Goal: Obtain resource: Obtain resource

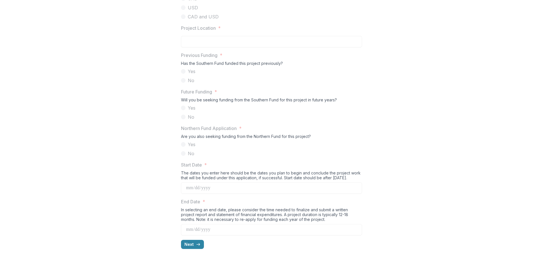
scroll to position [492, 0]
click at [194, 244] on button "Next" at bounding box center [192, 244] width 23 height 9
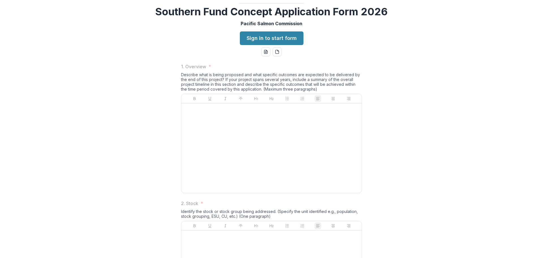
scroll to position [57, 0]
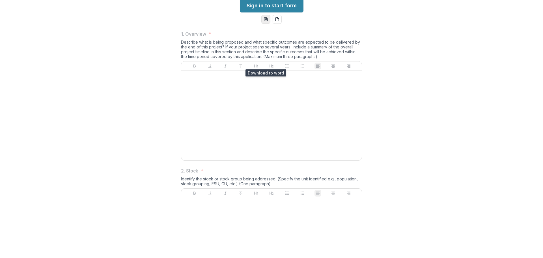
click at [267, 24] on button "word-download" at bounding box center [265, 19] width 9 height 9
click at [278, 21] on icon "pdf-download" at bounding box center [277, 20] width 3 height 4
click at [186, 37] on p "1. Overview" at bounding box center [193, 34] width 25 height 7
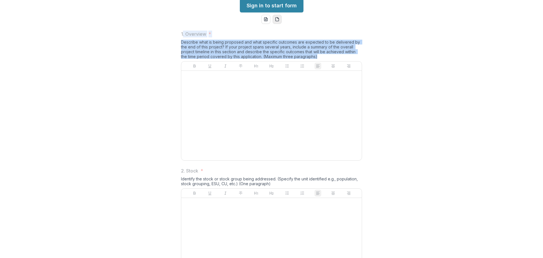
drag, startPoint x: 181, startPoint y: 78, endPoint x: 331, endPoint y: 102, distance: 151.7
click at [331, 102] on div "1. Overview * Describe what is being proposed and what specific outcomes are ex…" at bounding box center [271, 97] width 181 height 132
copy div ". Overview * Describe what is being proposed and what specific outcomes are exp…"
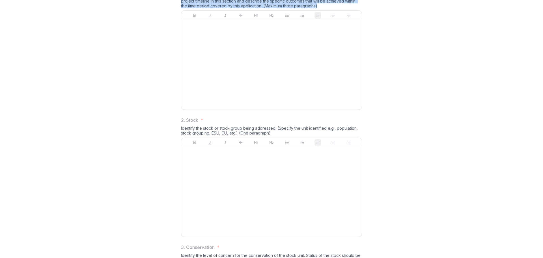
scroll to position [113, 0]
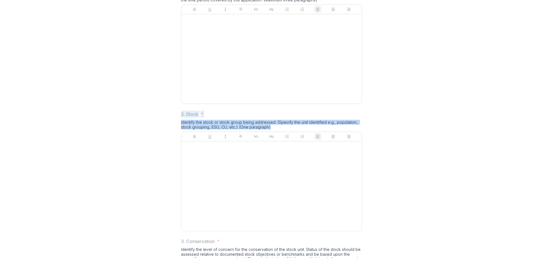
drag, startPoint x: 181, startPoint y: 155, endPoint x: 276, endPoint y: 168, distance: 96.2
click at [276, 168] on div "2. Stock * Identify the stock or stock group being addressed. (Specify the unit…" at bounding box center [271, 172] width 181 height 123
copy div "2. Stock * Identify the stock or stock group being addressed. (Specify the unit…"
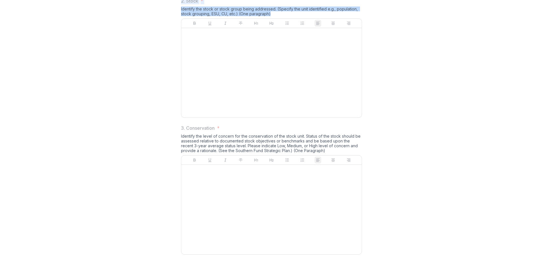
scroll to position [283, 0]
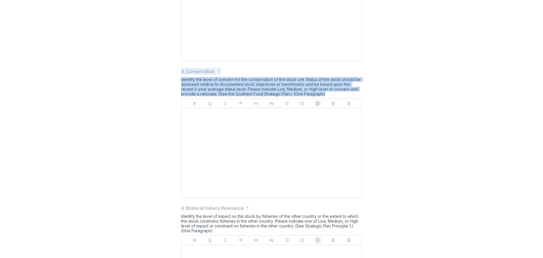
drag, startPoint x: 180, startPoint y: 116, endPoint x: 326, endPoint y: 141, distance: 148.1
click at [326, 141] on div "1. Overview * Describe what is being proposed and what specific outcomes are ex…" at bounding box center [272, 252] width 190 height 905
copy div "3. Conservation * Identify the level of concern for the conservation of the sto…"
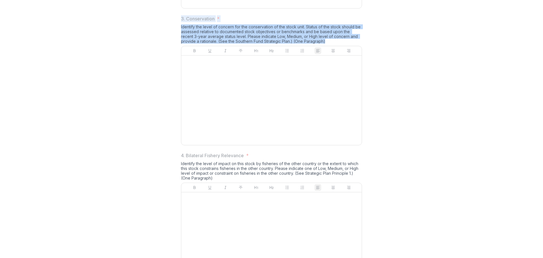
scroll to position [396, 0]
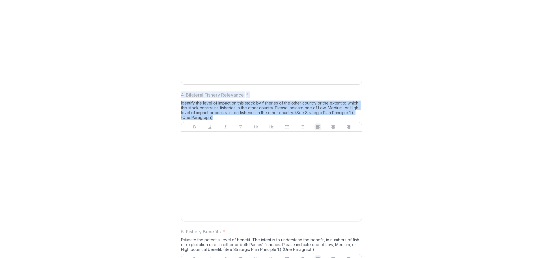
drag, startPoint x: 179, startPoint y: 137, endPoint x: 216, endPoint y: 160, distance: 43.6
click at [216, 160] on div "1. Overview * Describe what is being proposed and what specific outcomes are ex…" at bounding box center [272, 139] width 190 height 905
copy div "4. Bilateral Fishery Relevance * Identify the level of impact on this stock by …"
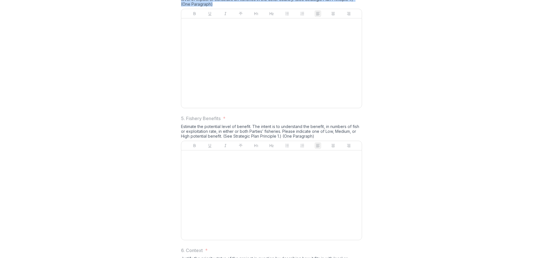
scroll to position [566, 0]
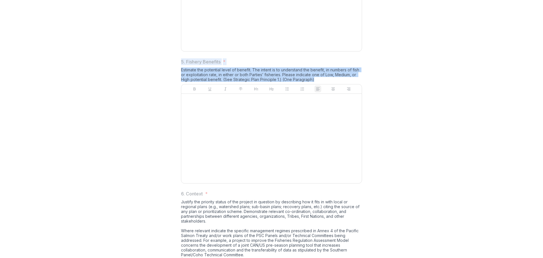
drag, startPoint x: 180, startPoint y: 104, endPoint x: 327, endPoint y: 123, distance: 148.6
copy div "5. Fishery Benefits * Estimate the potential level of benefit. The intent is to…"
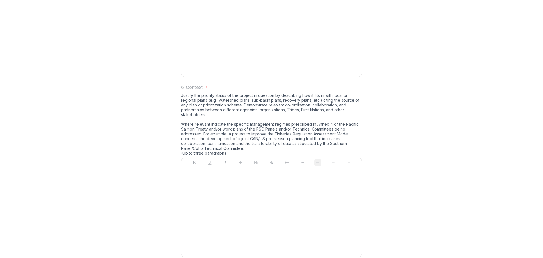
scroll to position [679, 0]
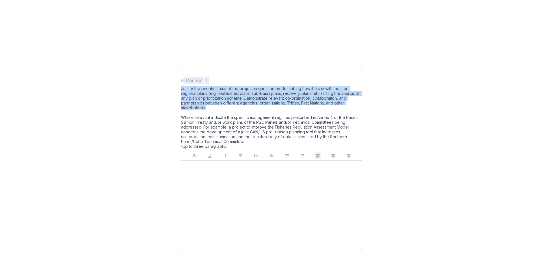
drag, startPoint x: 182, startPoint y: 125, endPoint x: 247, endPoint y: 149, distance: 69.4
click at [247, 149] on div "6. Context * Justify the priority status of the project in question by describi…" at bounding box center [271, 164] width 181 height 175
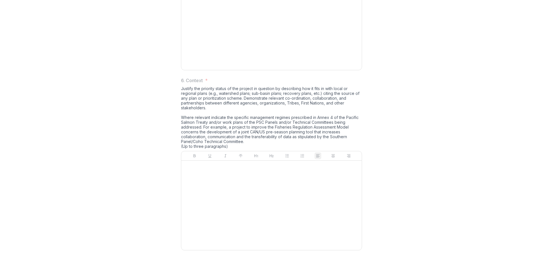
click at [228, 151] on div "Justify the priority status of the project in question by describing how it fit…" at bounding box center [271, 118] width 181 height 65
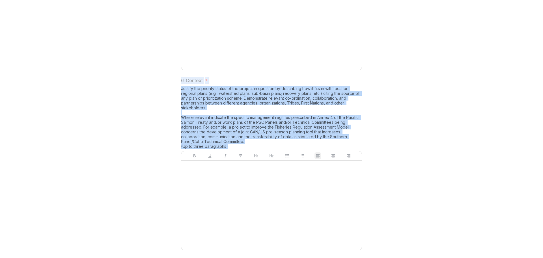
drag, startPoint x: 228, startPoint y: 191, endPoint x: 173, endPoint y: 124, distance: 85.8
copy div "6. Context * Justify the priority status of the project in question by describi…"
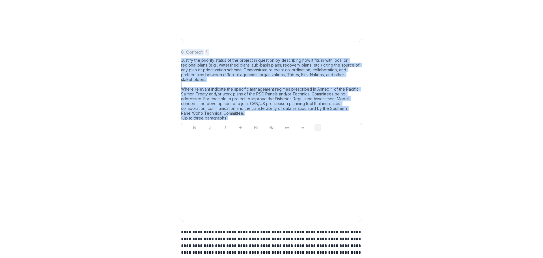
scroll to position [778, 0]
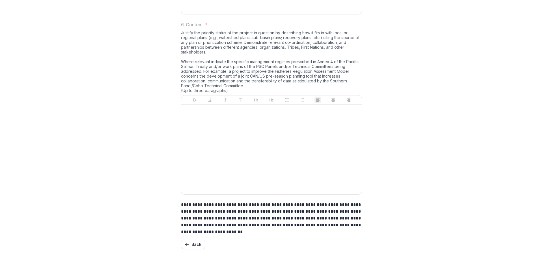
click at [216, 212] on p "**********" at bounding box center [271, 218] width 181 height 34
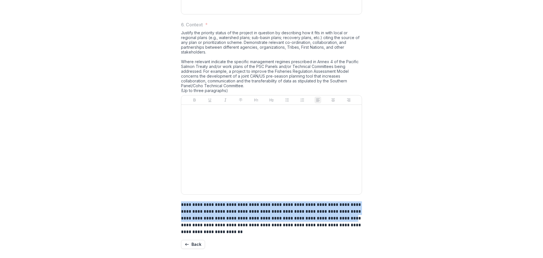
drag, startPoint x: 181, startPoint y: 206, endPoint x: 333, endPoint y: 218, distance: 152.7
click at [333, 218] on p "**********" at bounding box center [271, 218] width 181 height 34
copy p "**********"
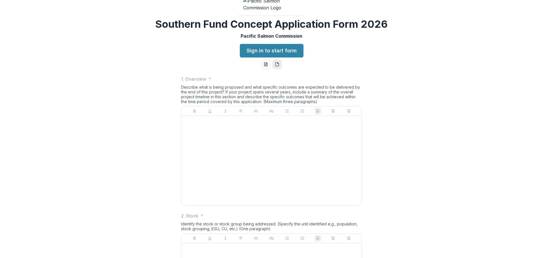
scroll to position [0, 0]
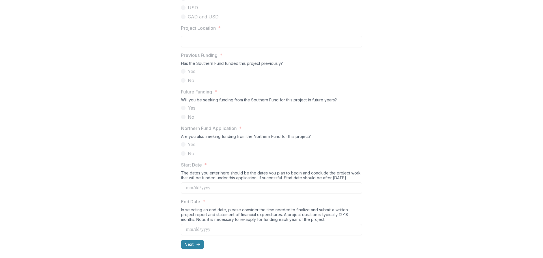
scroll to position [492, 0]
click at [199, 245] on polyline "button" at bounding box center [199, 244] width 1 height 2
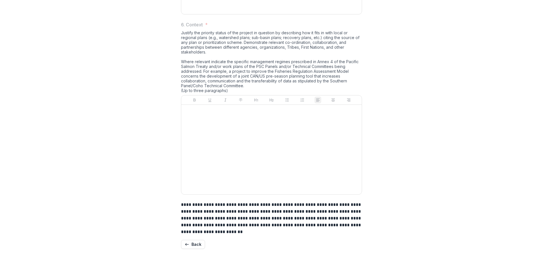
scroll to position [778, 0]
click at [201, 243] on button "Back" at bounding box center [193, 244] width 24 height 9
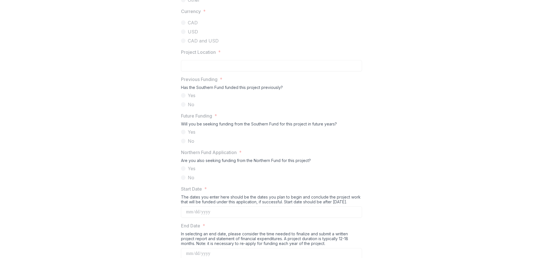
scroll to position [492, 0]
